Goal: Information Seeking & Learning: Learn about a topic

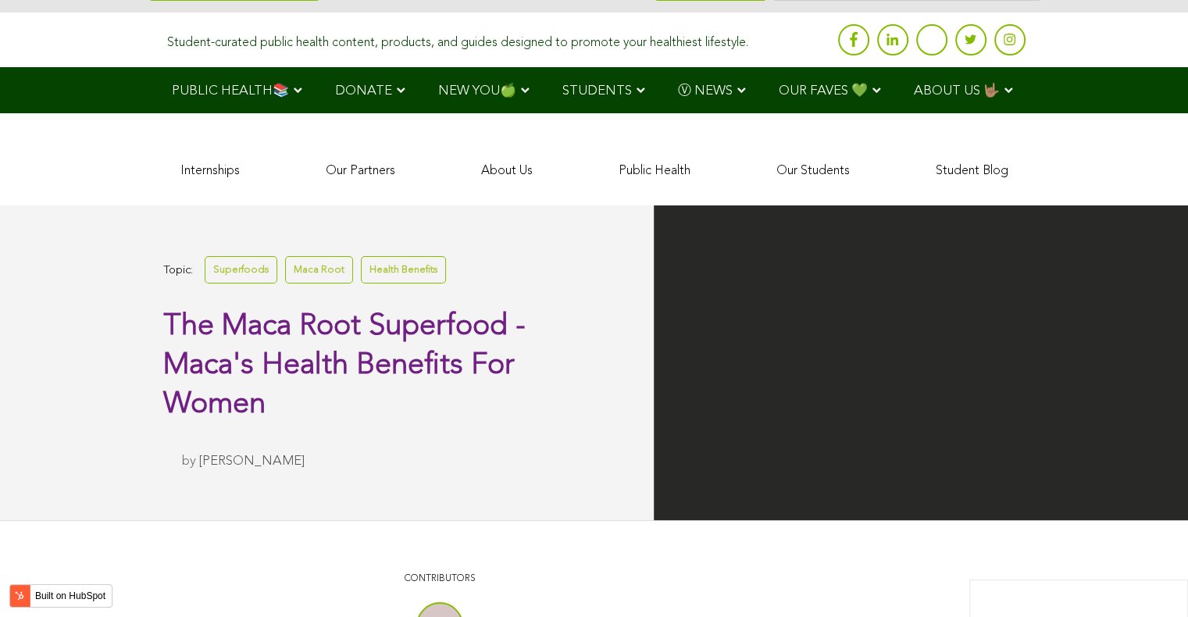
scroll to position [3843, 0]
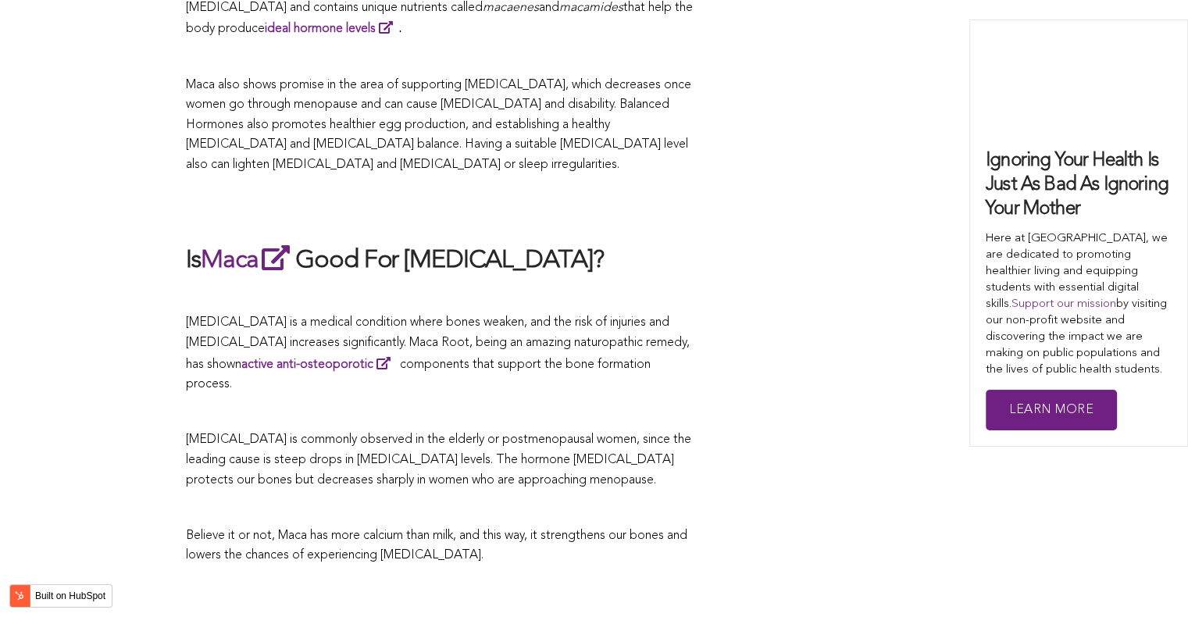
click at [610, 316] on span "[MEDICAL_DATA] is a medical condition where bones weaken, and the risk of injur…" at bounding box center [438, 353] width 504 height 74
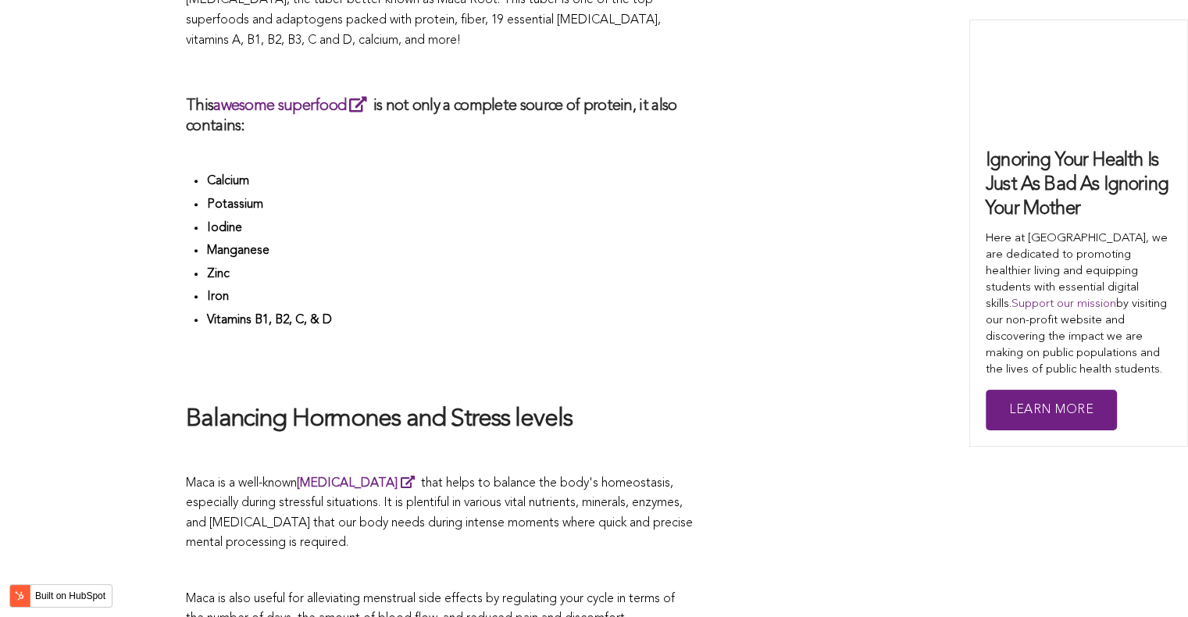
scroll to position [4703, 0]
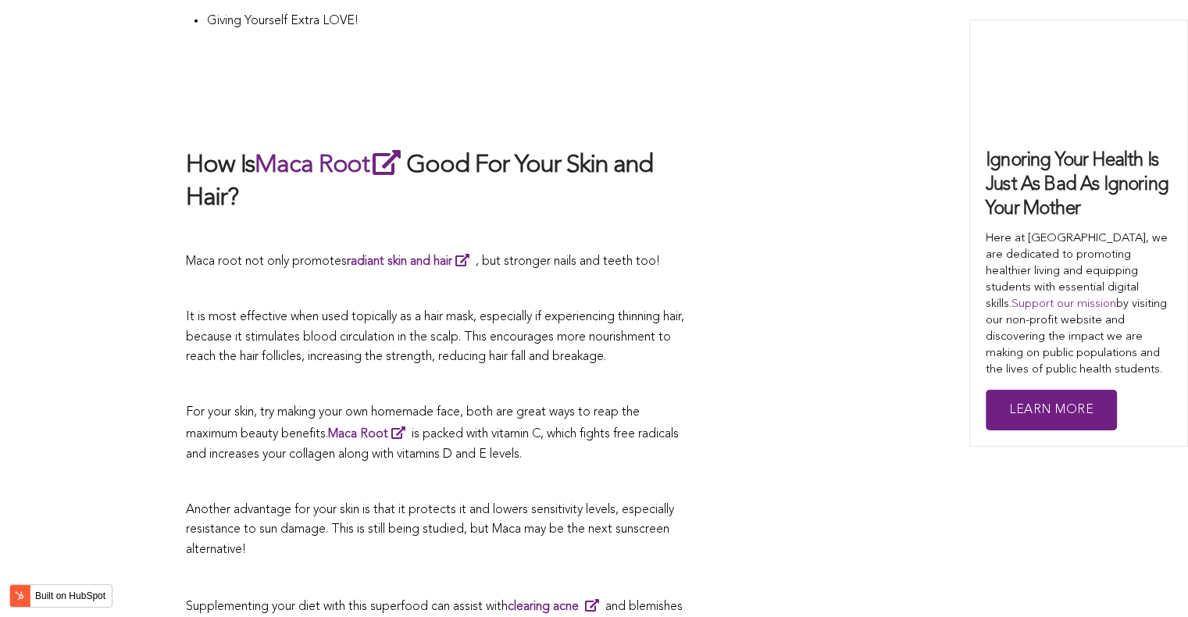
click at [513, 311] on span "It is most effective when used topically as a hair mask, especially if experien…" at bounding box center [435, 337] width 498 height 52
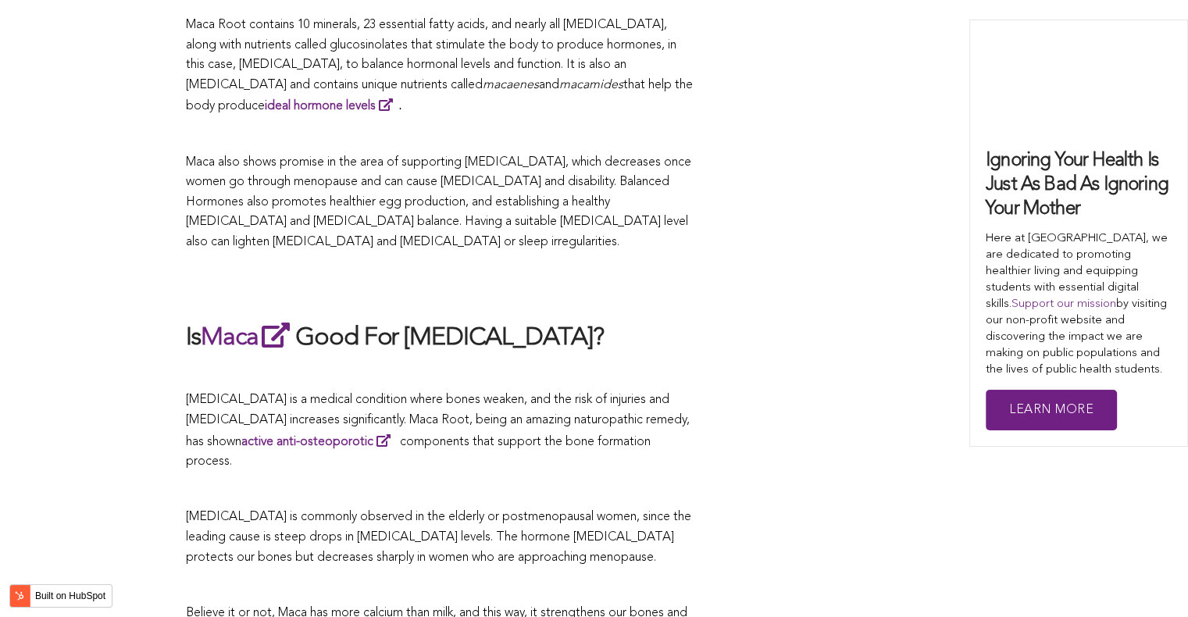
scroll to position [3609, 0]
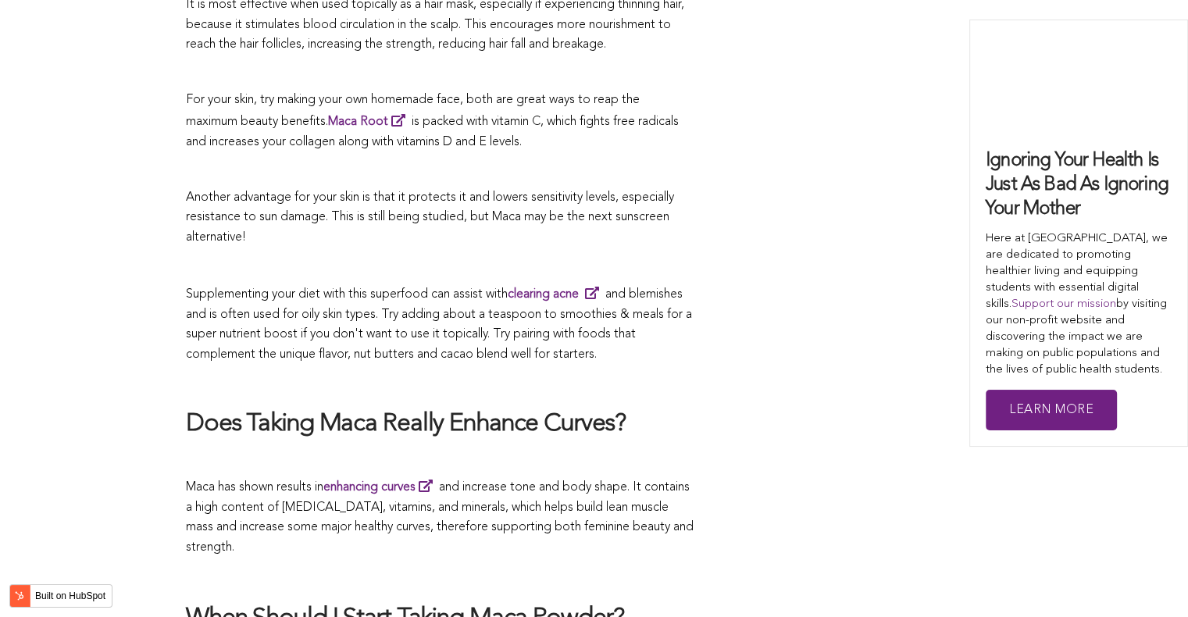
scroll to position [2150, 0]
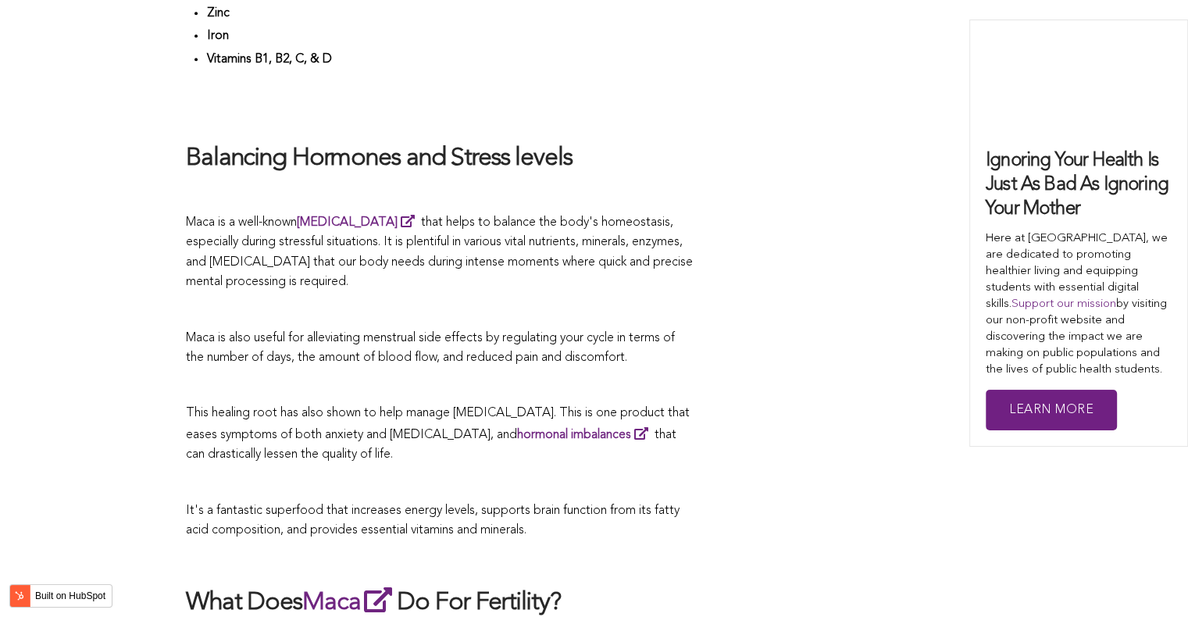
click at [616, 309] on p at bounding box center [440, 311] width 508 height 20
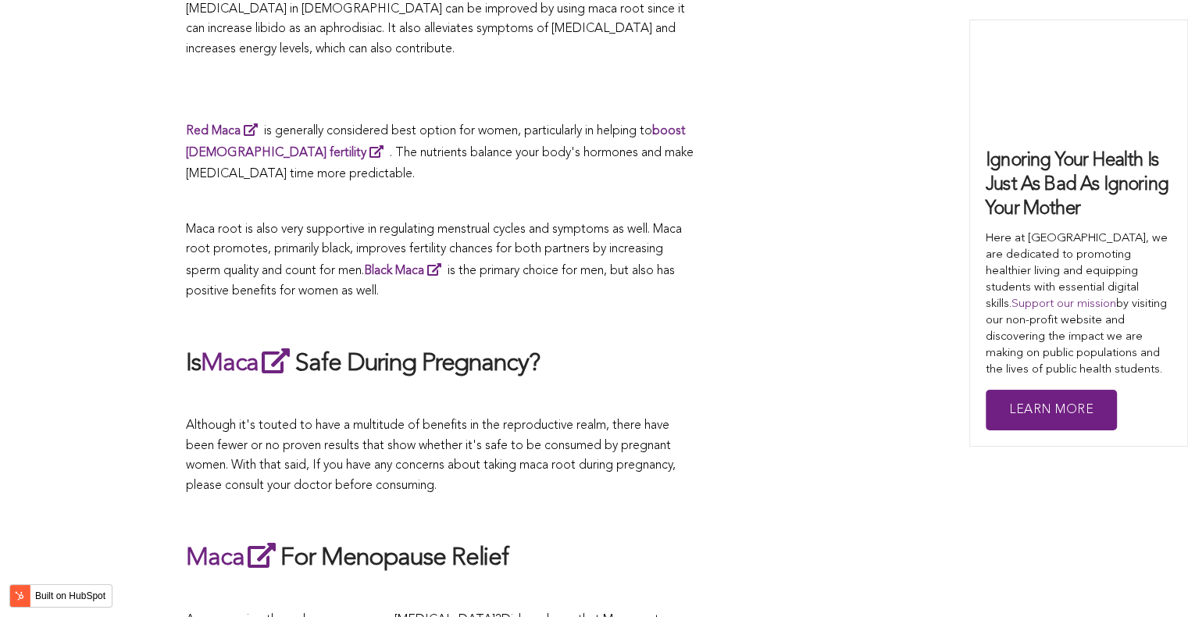
click at [590, 309] on p at bounding box center [440, 319] width 508 height 20
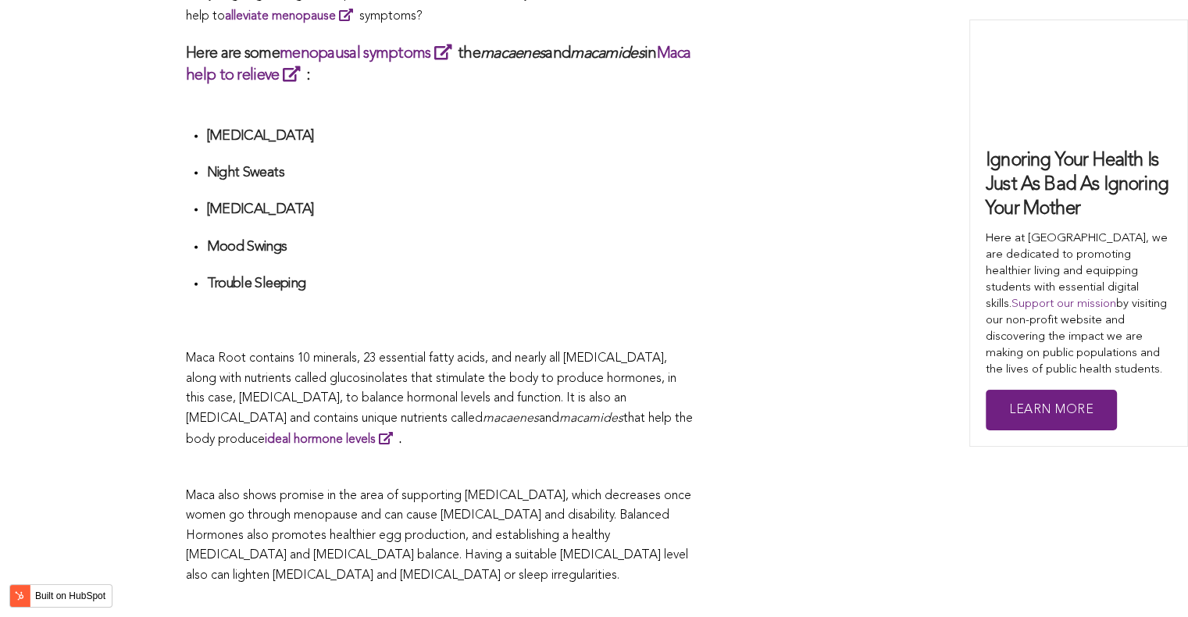
scroll to position [4257, 0]
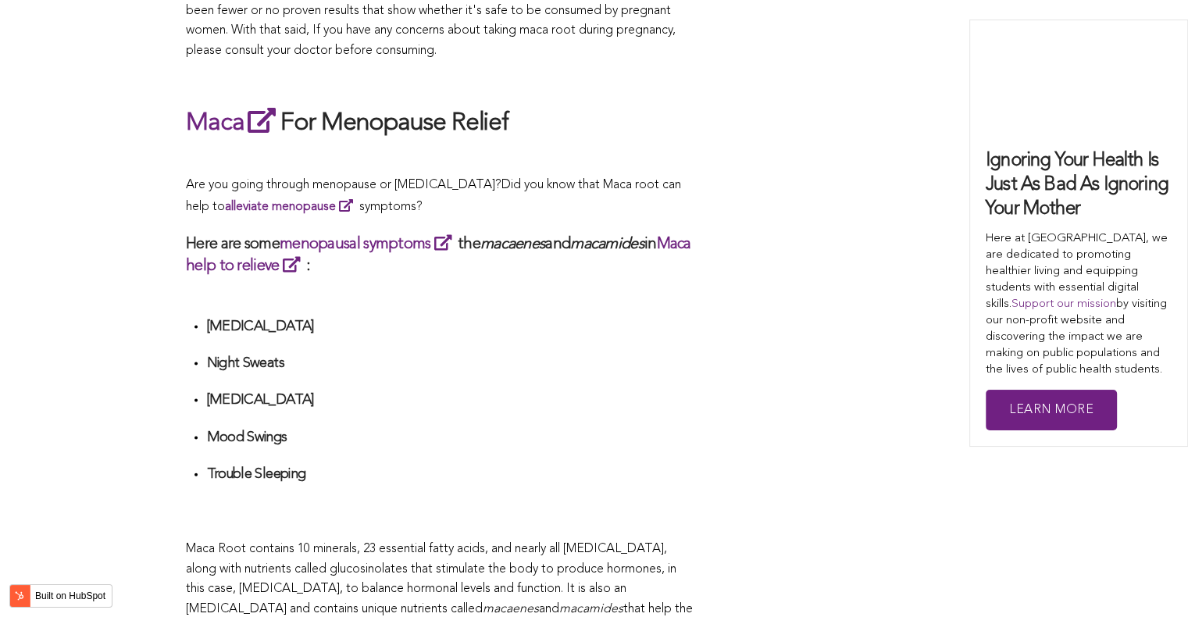
scroll to position [4822, 0]
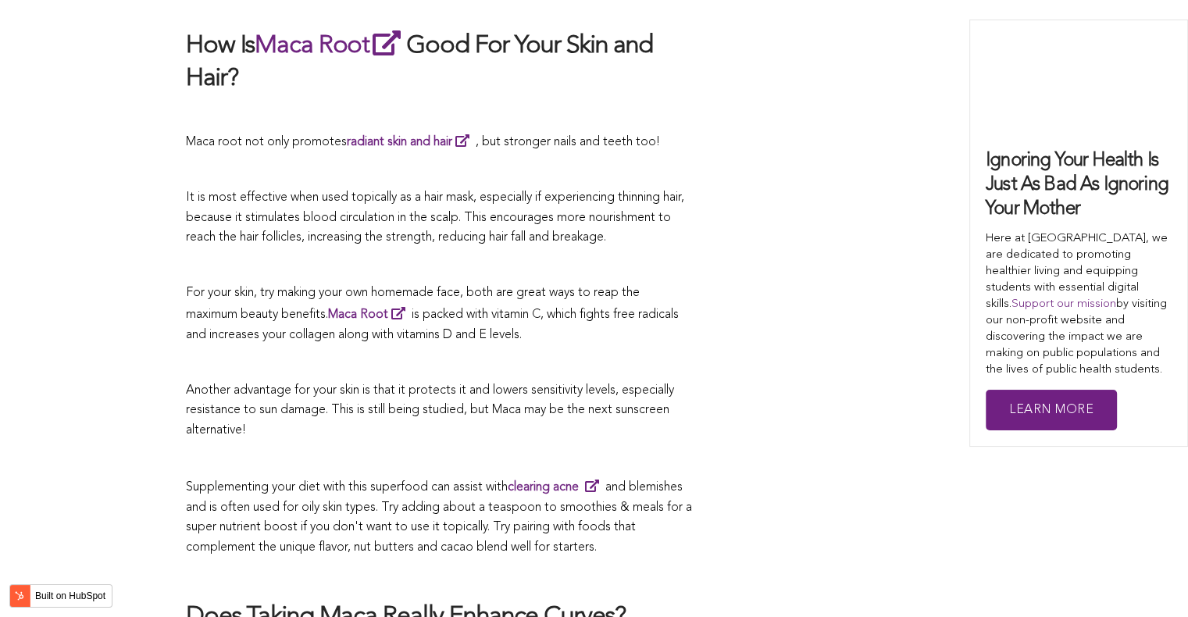
click at [609, 353] on p at bounding box center [440, 363] width 508 height 20
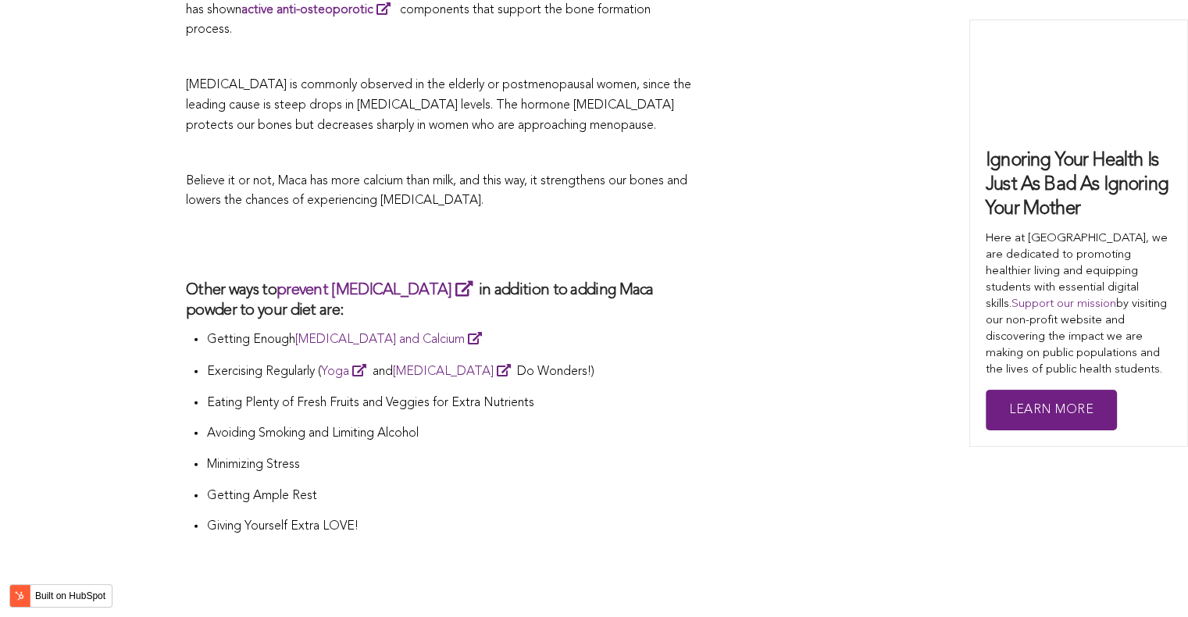
scroll to position [4041, 0]
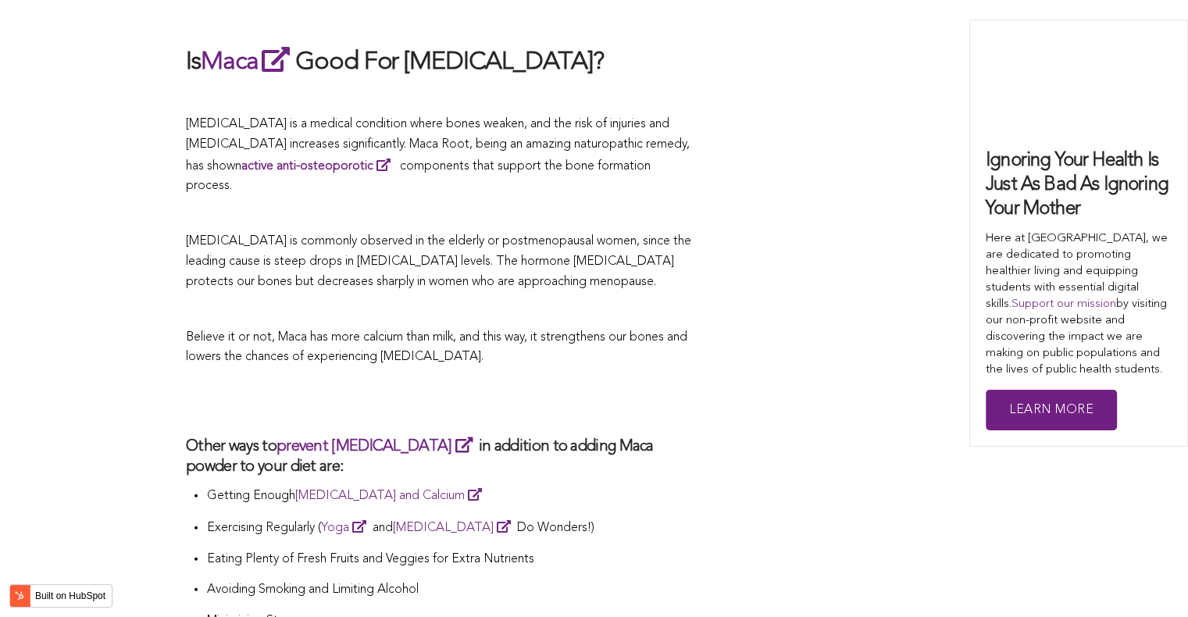
click at [541, 232] on p "[MEDICAL_DATA] is commonly observed in the elderly or postmenopausal women, sin…" at bounding box center [440, 262] width 508 height 60
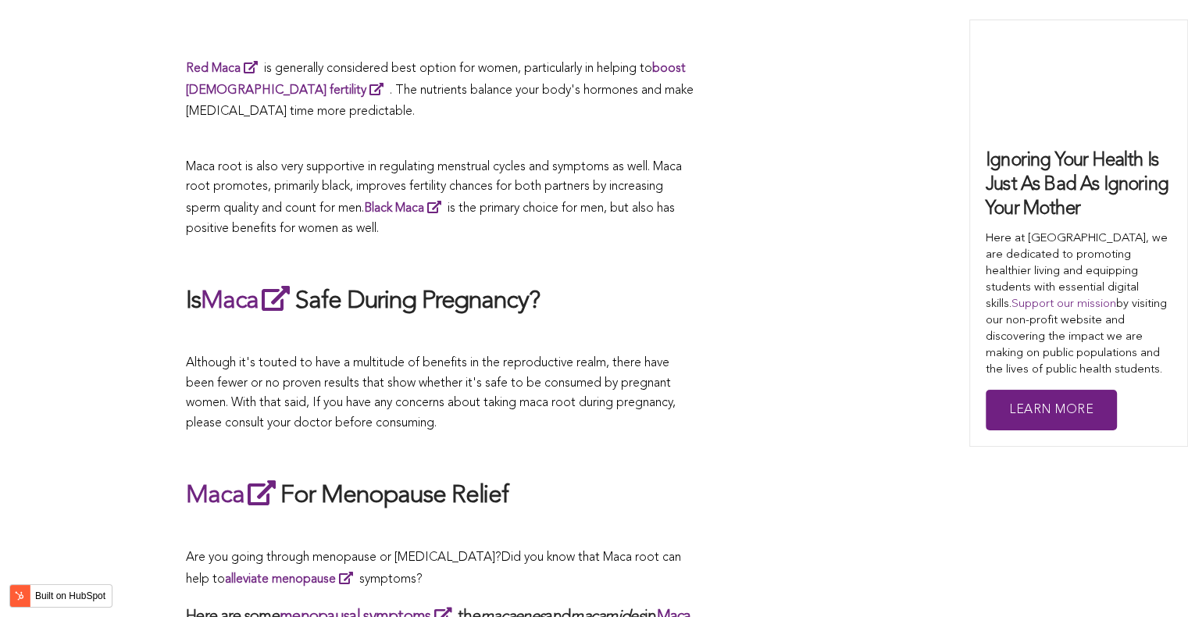
scroll to position [4710, 0]
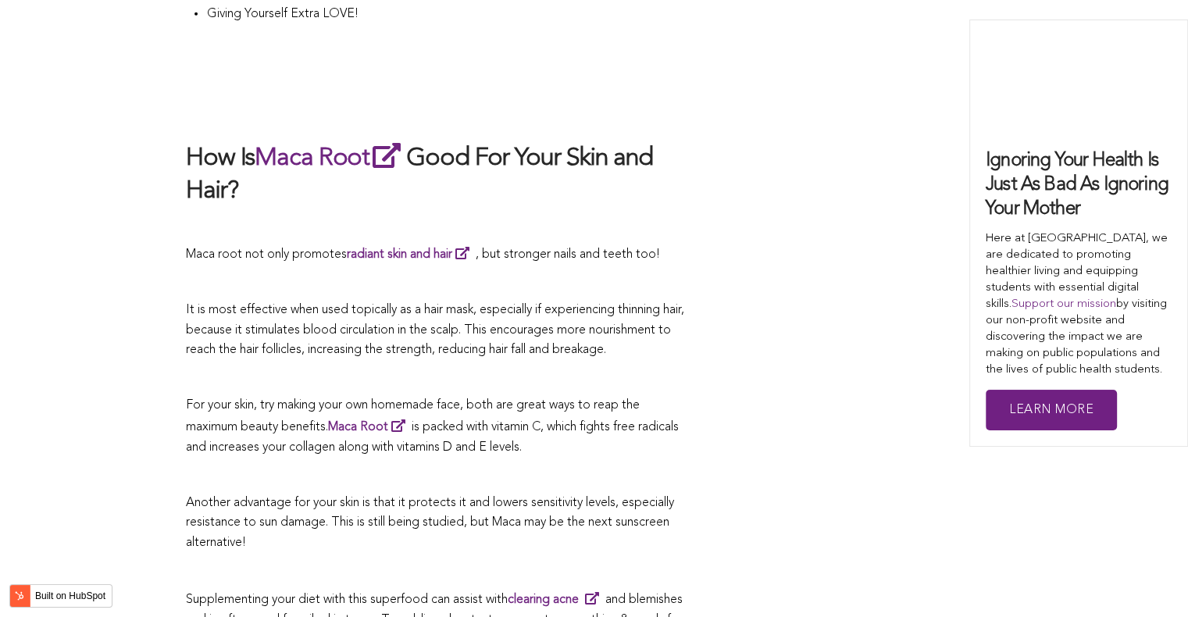
click at [575, 309] on span "It is most effective when used topically as a hair mask, especially if experien…" at bounding box center [435, 330] width 498 height 52
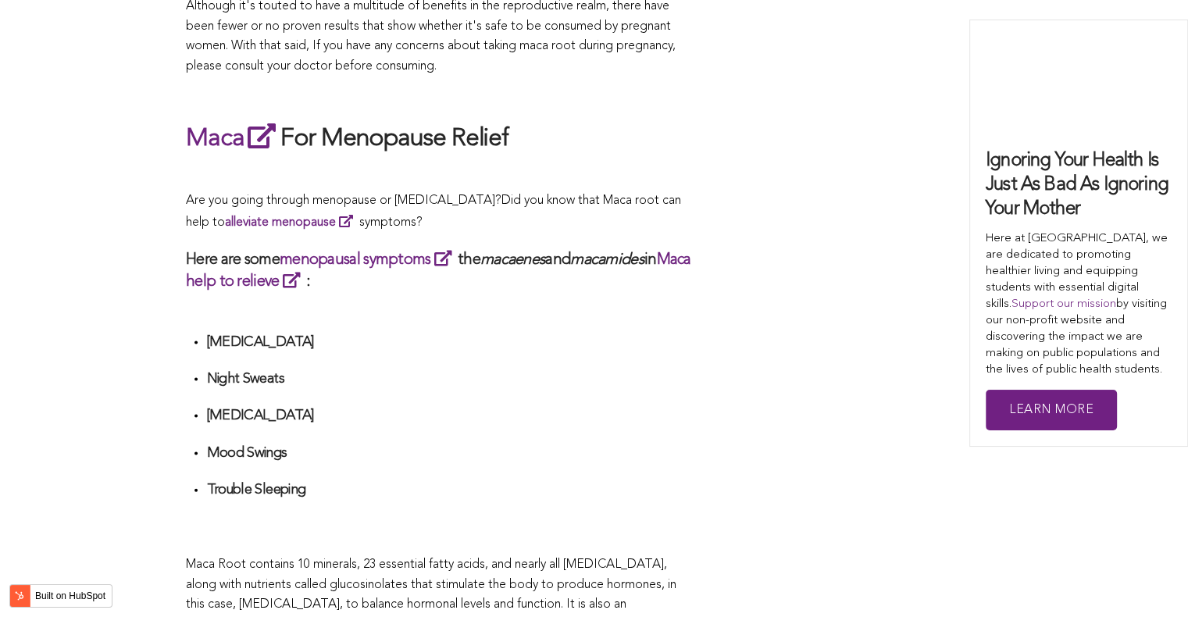
scroll to position [3833, 0]
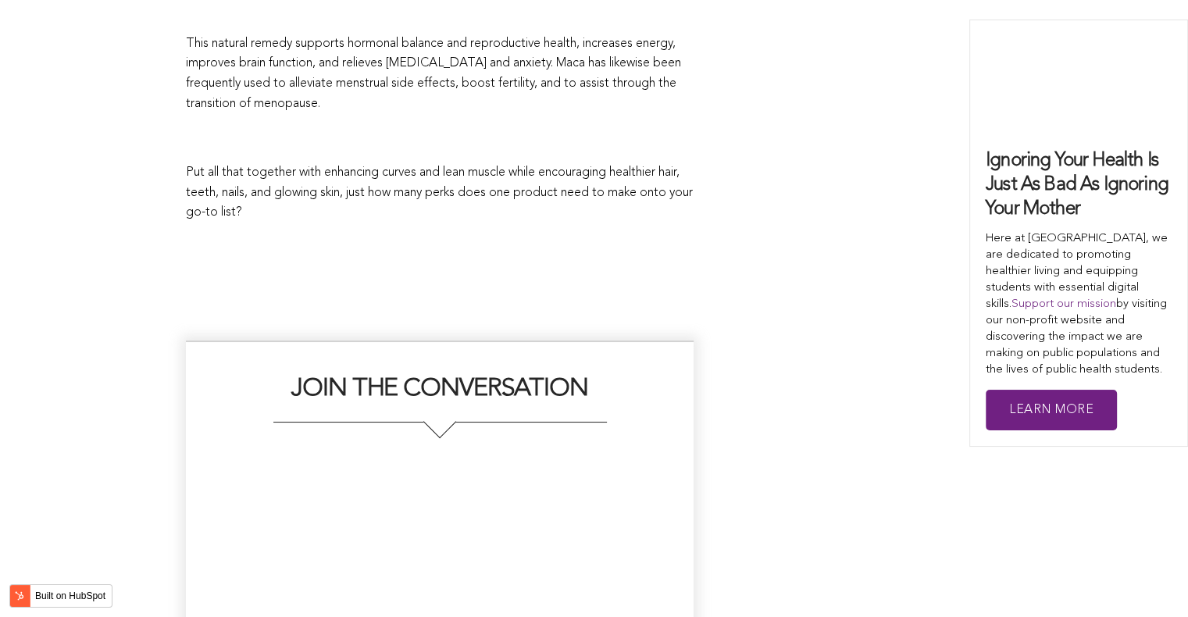
click at [618, 341] on div "JOIN THE CONVERSATION" at bounding box center [440, 563] width 508 height 444
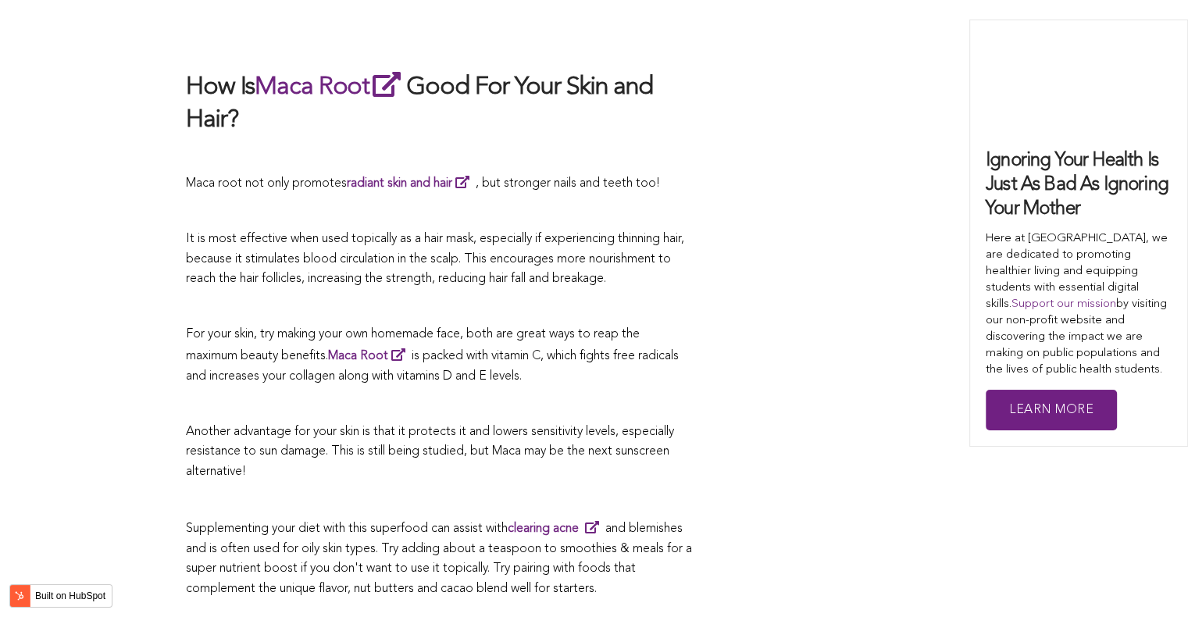
scroll to position [3899, 0]
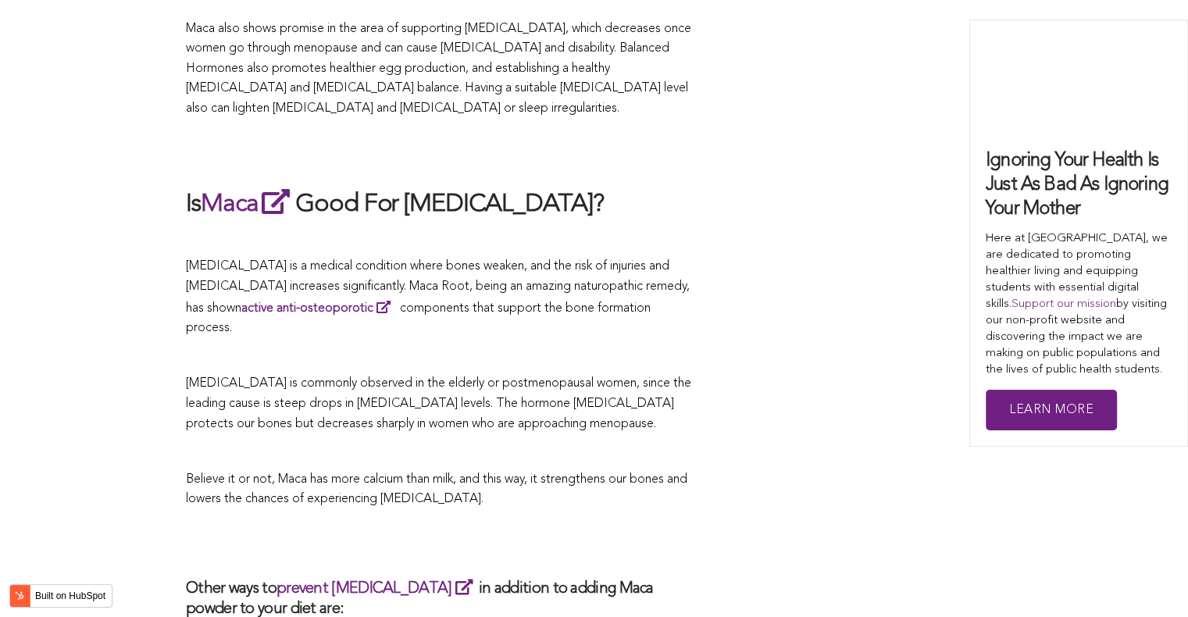
click at [512, 347] on p at bounding box center [440, 357] width 508 height 20
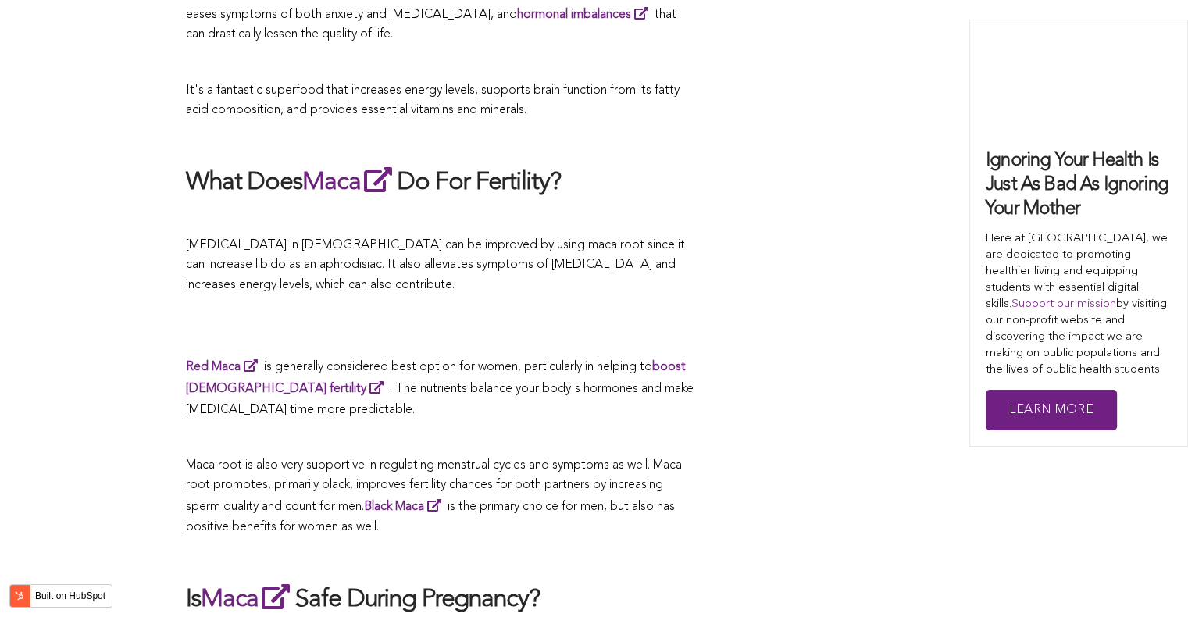
scroll to position [2414, 0]
